Goal: Obtain resource: Obtain resource

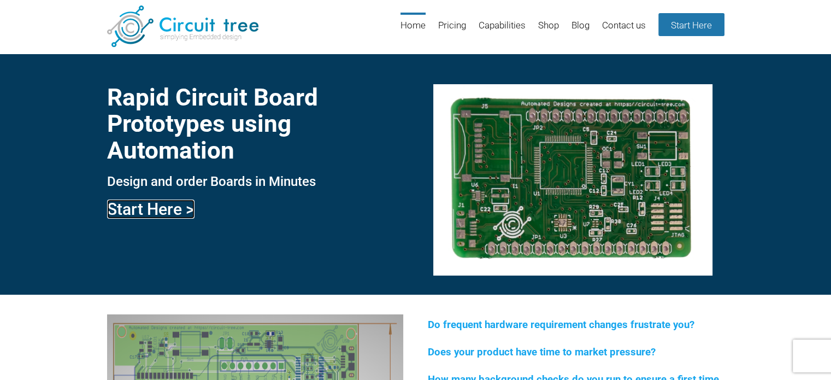
click at [168, 211] on link "Start Here >" at bounding box center [150, 208] width 87 height 19
click at [422, 21] on link "Home" at bounding box center [412, 31] width 25 height 36
click at [444, 23] on link "Pricing" at bounding box center [452, 31] width 28 height 36
click at [454, 32] on link "Pricing" at bounding box center [452, 31] width 28 height 36
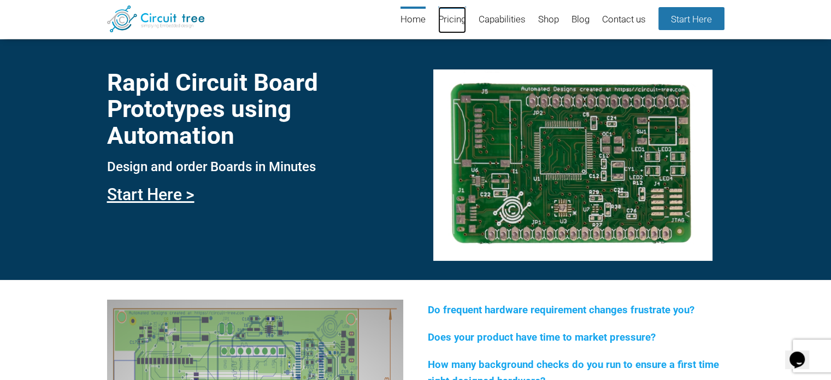
scroll to position [74, 0]
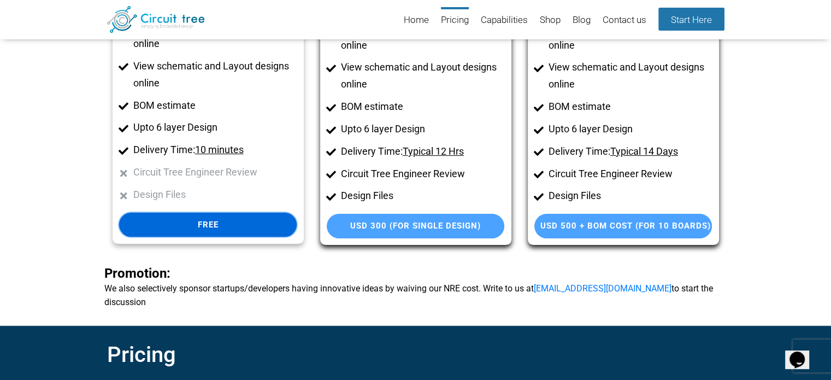
click at [208, 218] on link "Free" at bounding box center [208, 224] width 178 height 25
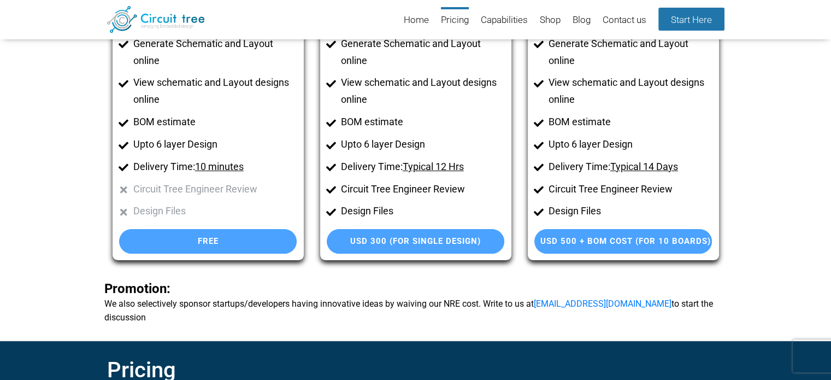
scroll to position [146, 0]
